Goal: Task Accomplishment & Management: Manage account settings

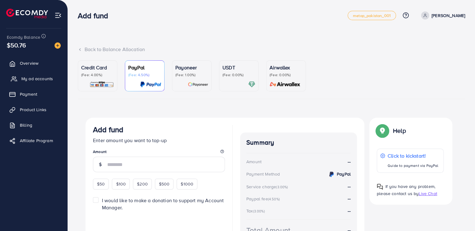
click at [45, 83] on link "My ad accounts" at bounding box center [34, 78] width 58 height 12
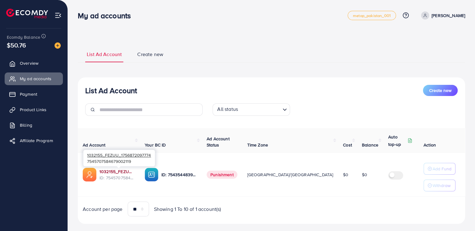
click at [123, 171] on link "1032155_FEZUU_1756872097774" at bounding box center [116, 171] width 35 height 6
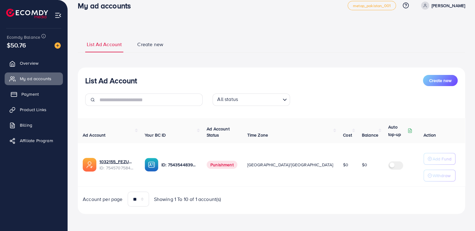
click at [26, 93] on span "Payment" at bounding box center [29, 94] width 17 height 6
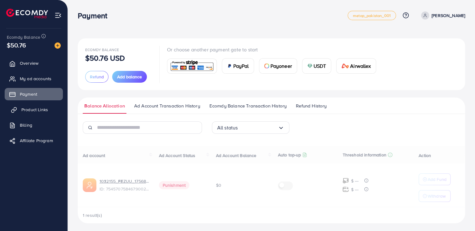
click at [29, 109] on span "Product Links" at bounding box center [34, 109] width 27 height 6
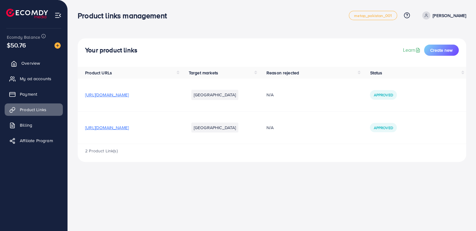
click at [34, 67] on link "Overview" at bounding box center [34, 63] width 58 height 12
